Goal: Navigation & Orientation: Find specific page/section

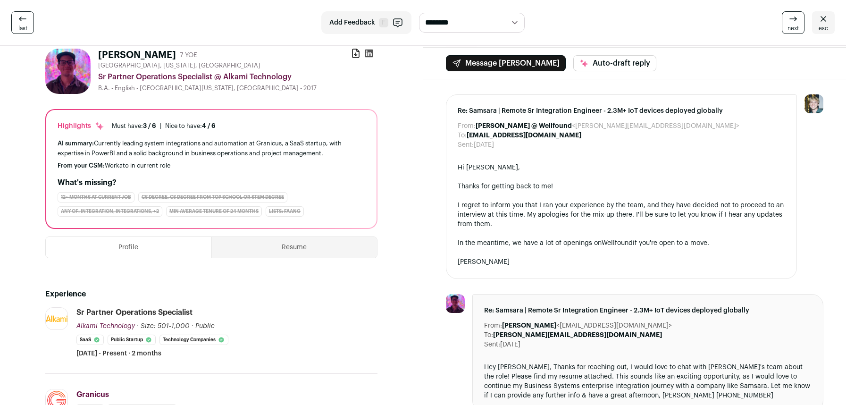
scroll to position [21, 0]
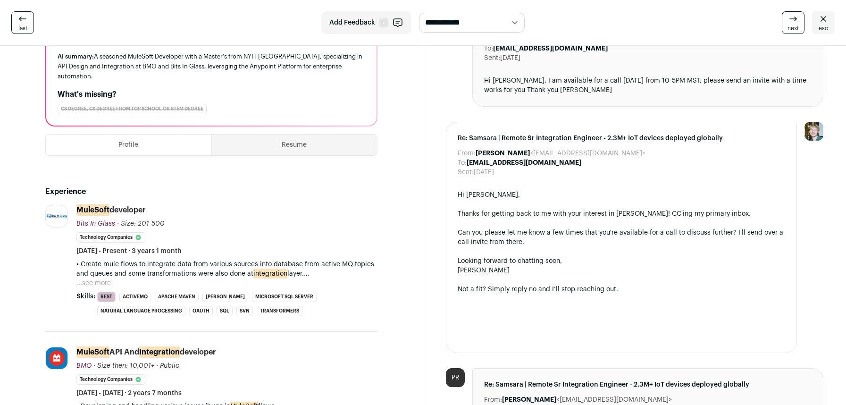
scroll to position [108, 0]
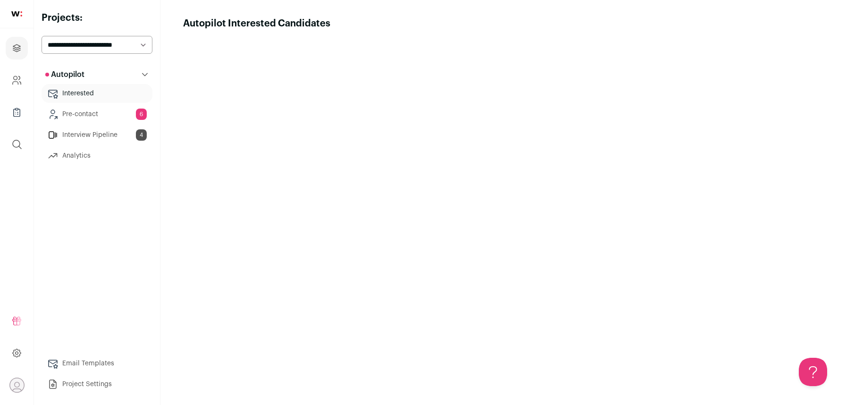
click at [84, 112] on link "Pre-contact 6" at bounding box center [97, 114] width 111 height 19
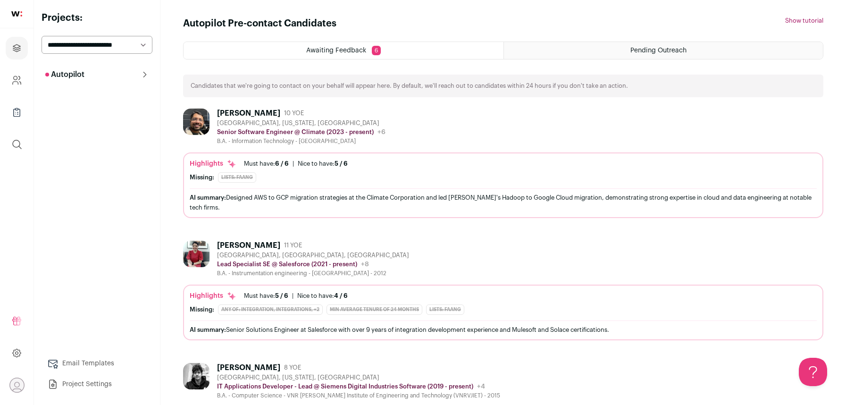
click at [237, 110] on div "Arpit Ubale" at bounding box center [248, 112] width 63 height 9
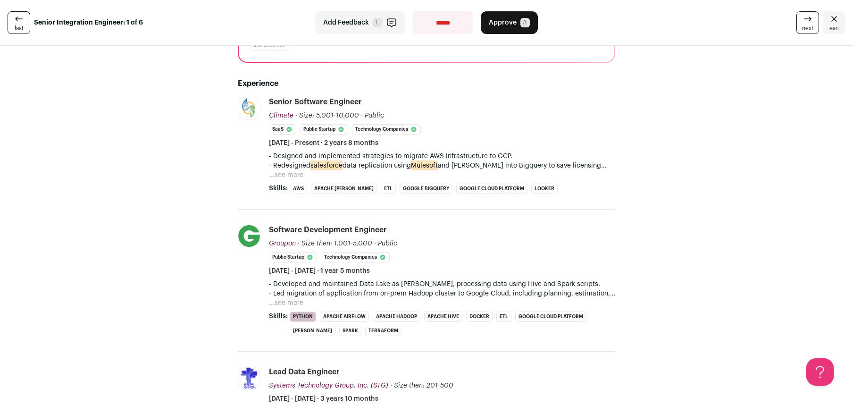
scroll to position [142, 0]
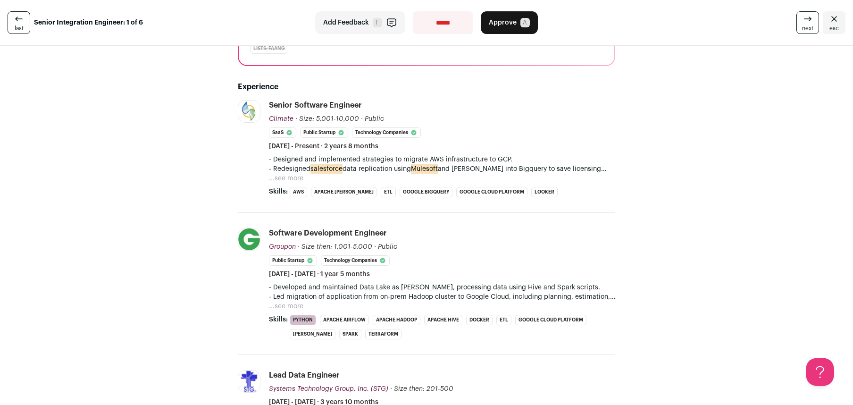
click at [285, 181] on button "...see more" at bounding box center [286, 178] width 34 height 9
